Goal: Task Accomplishment & Management: Use online tool/utility

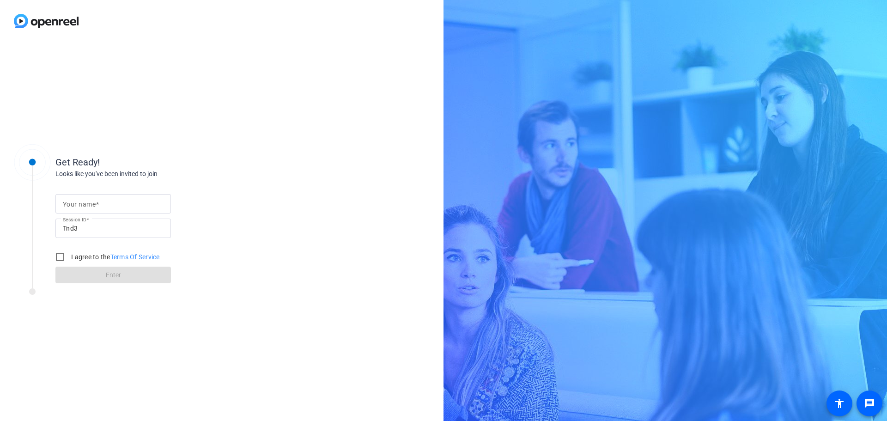
click at [83, 210] on div at bounding box center [113, 203] width 101 height 19
click at [86, 203] on input "Your name" at bounding box center [113, 203] width 101 height 11
type input "[PERSON_NAME]"
drag, startPoint x: 81, startPoint y: 338, endPoint x: 73, endPoint y: 299, distance: 39.7
click at [81, 338] on div "Get Ready! Looks like you've been invited to join Your name [PERSON_NAME] Sessi…" at bounding box center [221, 231] width 443 height 379
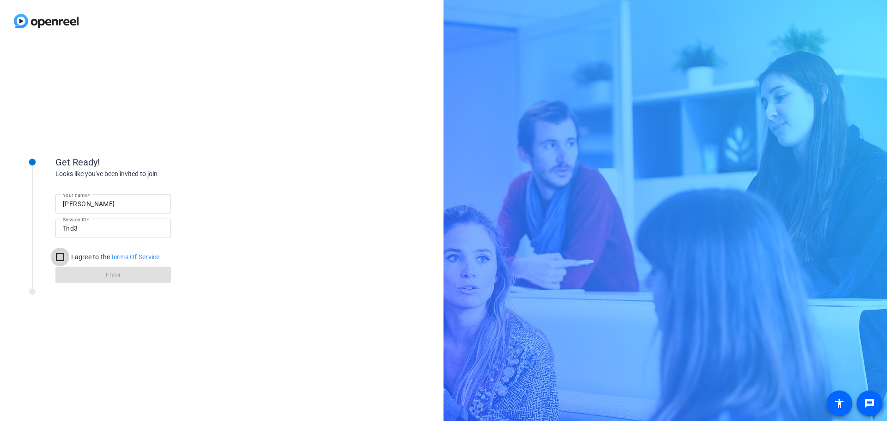
click at [61, 257] on input "I agree to the Terms Of Service" at bounding box center [60, 257] width 18 height 18
checkbox input "true"
click at [102, 268] on span at bounding box center [112, 275] width 115 height 22
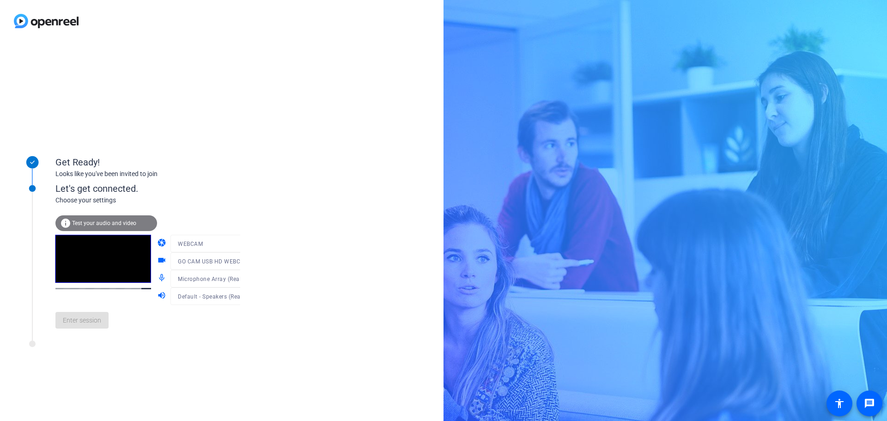
click at [318, 258] on div "Get Ready! Looks like you've been invited to join Let's get connected. Choose y…" at bounding box center [221, 231] width 443 height 379
click at [77, 322] on span "Enter session" at bounding box center [82, 321] width 38 height 10
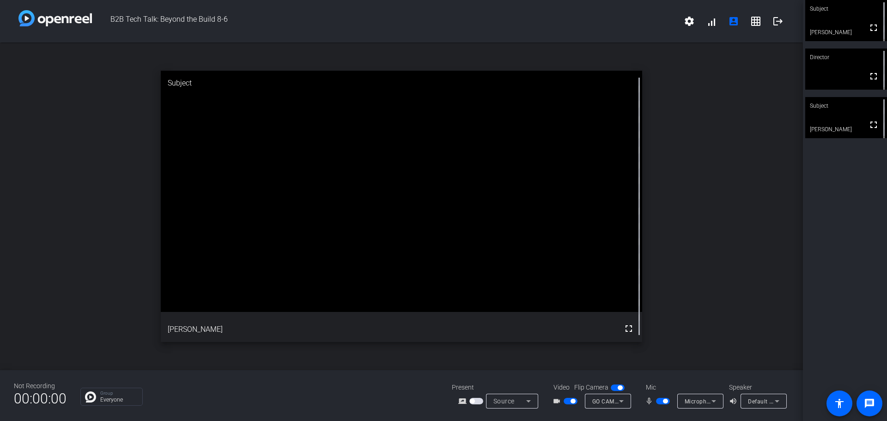
click at [712, 401] on icon at bounding box center [713, 401] width 5 height 2
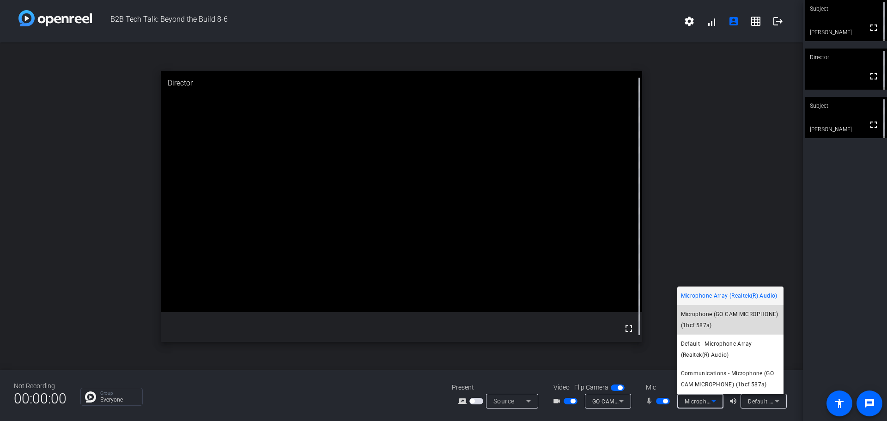
click at [742, 314] on span "Microphone (GO CAM MICROPHONE) (1bcf:587a)" at bounding box center [730, 320] width 99 height 22
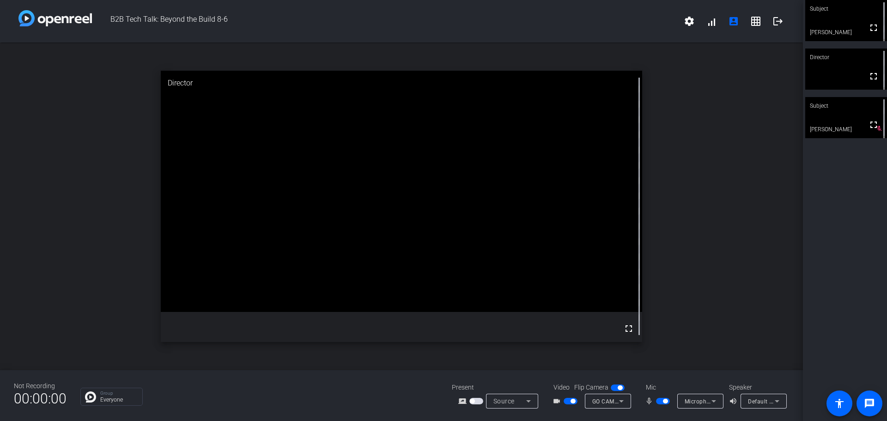
click at [565, 400] on span "button" at bounding box center [571, 401] width 14 height 6
click at [663, 401] on span "button" at bounding box center [665, 401] width 5 height 5
click at [660, 402] on span "button" at bounding box center [658, 401] width 5 height 5
click at [656, 403] on span "button" at bounding box center [663, 401] width 14 height 6
click at [658, 401] on span "button" at bounding box center [658, 401] width 5 height 5
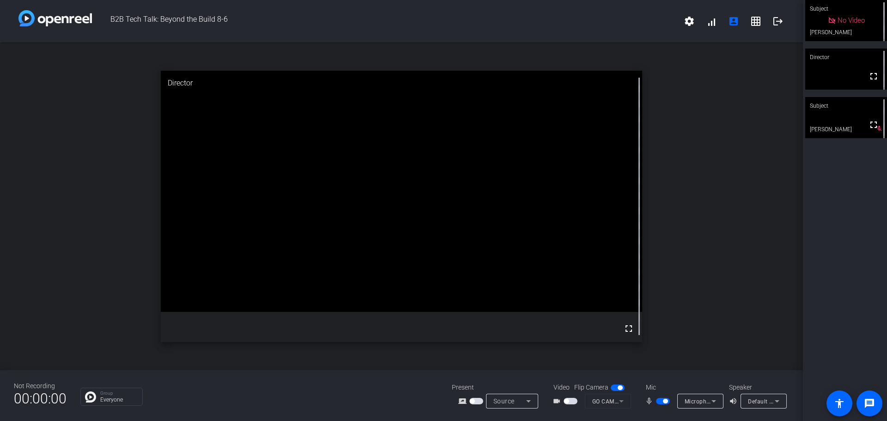
click at [656, 404] on button "button" at bounding box center [663, 401] width 14 height 6
click at [657, 392] on div "Mic" at bounding box center [683, 388] width 92 height 10
click at [662, 406] on div "mic_none" at bounding box center [661, 400] width 32 height 11
click at [663, 401] on span "button" at bounding box center [663, 401] width 14 height 6
click at [666, 401] on span "button" at bounding box center [665, 401] width 5 height 5
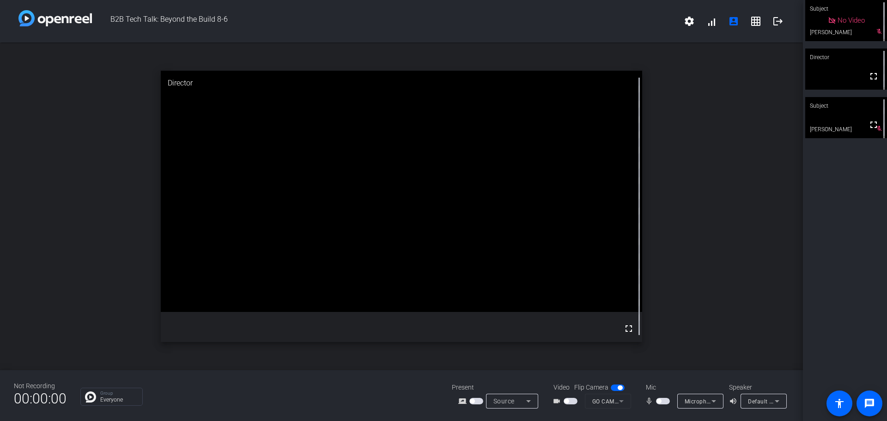
click at [568, 401] on span "button" at bounding box center [566, 401] width 5 height 5
click at [656, 398] on button "button" at bounding box center [663, 401] width 14 height 6
click at [663, 402] on span "button" at bounding box center [665, 401] width 5 height 5
click at [662, 401] on span "button" at bounding box center [663, 401] width 14 height 6
click at [661, 403] on span "button" at bounding box center [663, 401] width 14 height 6
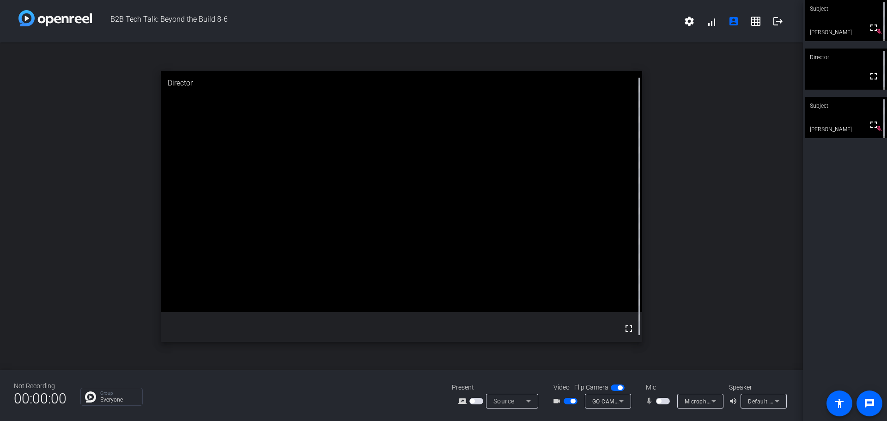
click at [660, 403] on span "button" at bounding box center [658, 401] width 5 height 5
click at [660, 403] on span "button" at bounding box center [663, 401] width 14 height 6
click at [658, 402] on span "button" at bounding box center [658, 401] width 5 height 5
click at [658, 402] on span "button" at bounding box center [663, 401] width 14 height 6
click at [660, 402] on span "button" at bounding box center [658, 401] width 5 height 5
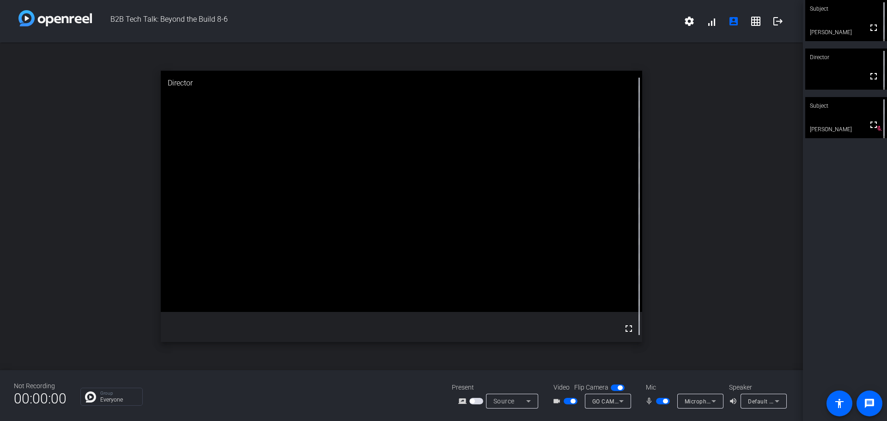
click at [660, 402] on span "button" at bounding box center [663, 401] width 14 height 6
click at [564, 401] on span "button" at bounding box center [571, 401] width 14 height 6
click at [572, 398] on span "button" at bounding box center [571, 401] width 14 height 6
click at [663, 399] on span "button" at bounding box center [663, 401] width 14 height 6
click at [659, 399] on span "button" at bounding box center [663, 401] width 14 height 6
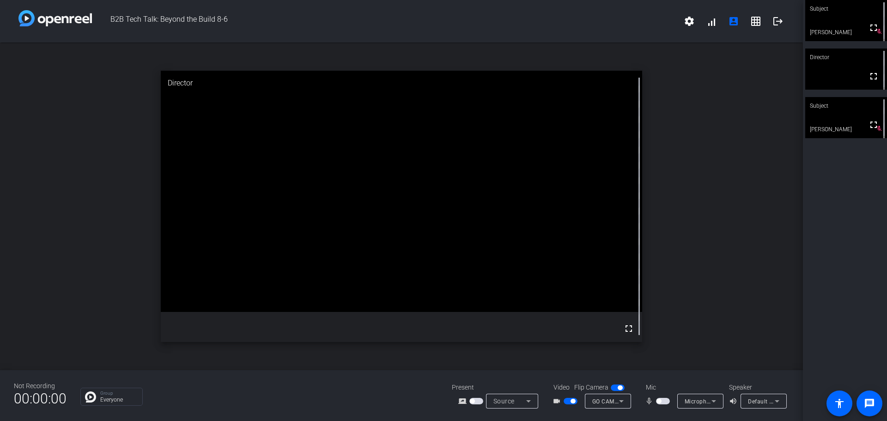
click at [664, 397] on mat-slide-toggle at bounding box center [664, 401] width 16 height 10
click at [663, 401] on span "button" at bounding box center [663, 401] width 14 height 6
click at [663, 401] on span "button" at bounding box center [665, 401] width 5 height 5
click at [660, 400] on span "button" at bounding box center [658, 401] width 5 height 5
click at [660, 400] on span "button" at bounding box center [663, 401] width 14 height 6
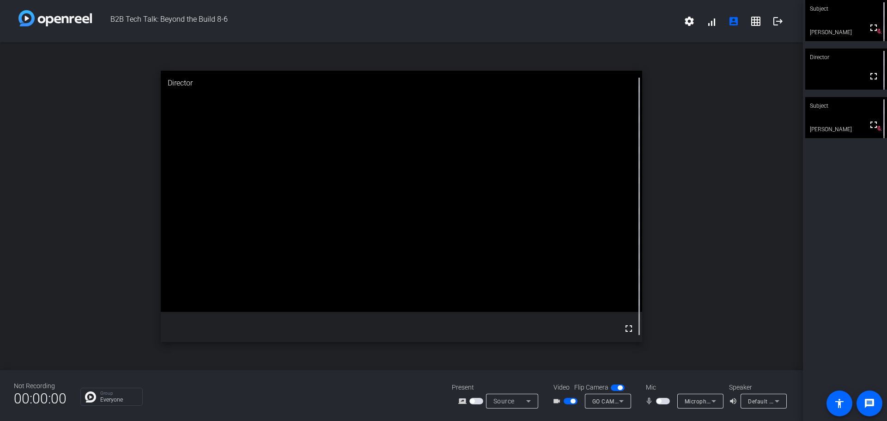
click at [658, 401] on span "button" at bounding box center [658, 401] width 5 height 5
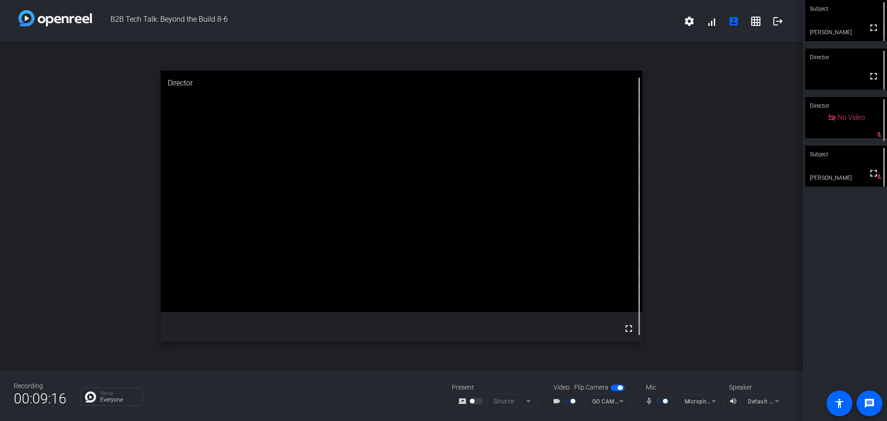
click at [34, 173] on div "open_in_new Director fullscreen" at bounding box center [401, 207] width 803 height 328
